Goal: Find specific page/section

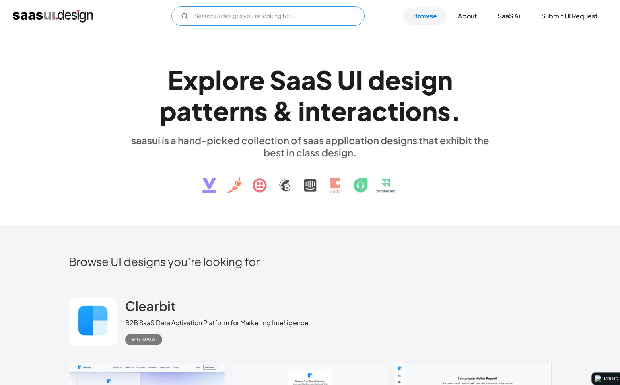
click at [299, 23] on input "Email Form" at bounding box center [267, 15] width 193 height 19
type input "folder"
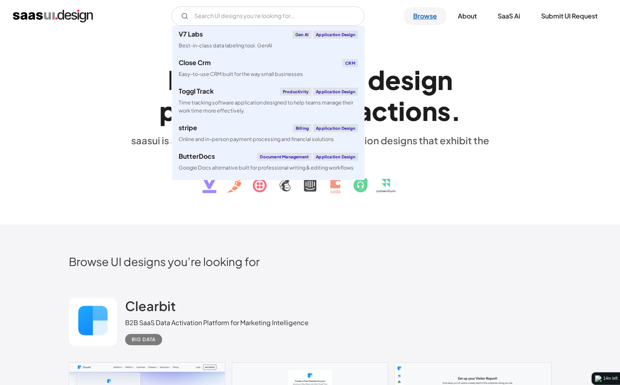
click at [421, 17] on link "Browse" at bounding box center [424, 16] width 43 height 18
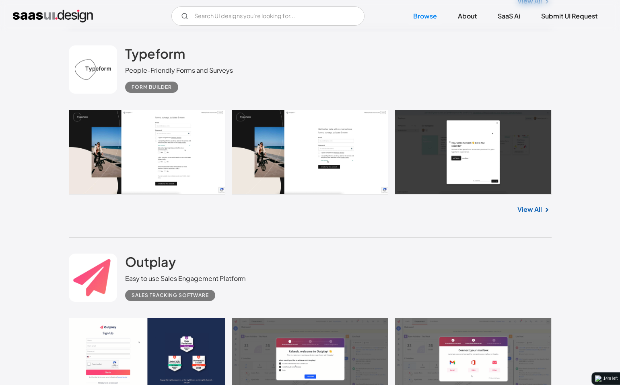
scroll to position [3650, 0]
click at [310, 17] on input "Email Form" at bounding box center [267, 15] width 193 height 19
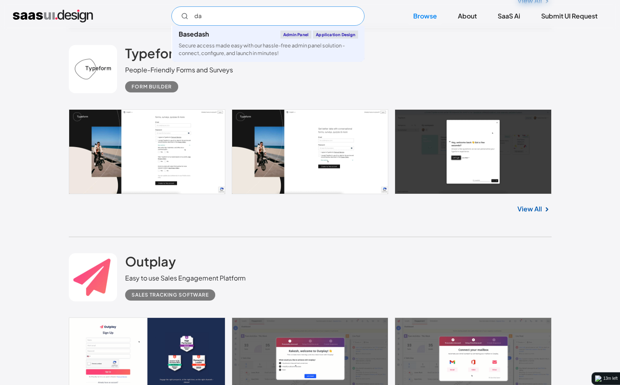
type input "d"
